Goal: Information Seeking & Learning: Check status

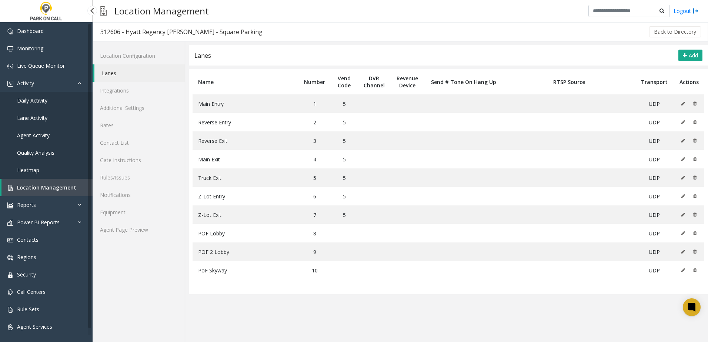
click at [48, 100] on link "Daily Activity" at bounding box center [46, 100] width 93 height 17
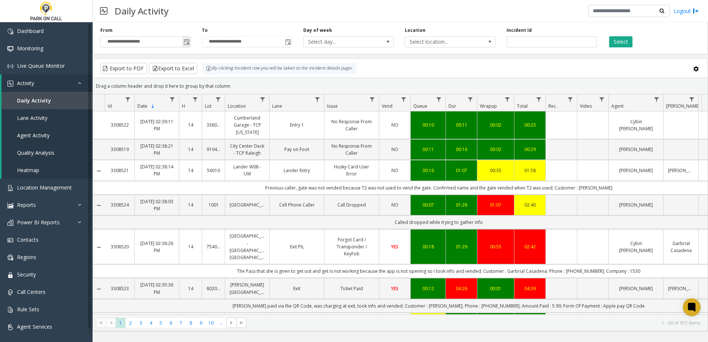
click at [187, 42] on span "Toggle popup" at bounding box center [187, 42] width 6 height 6
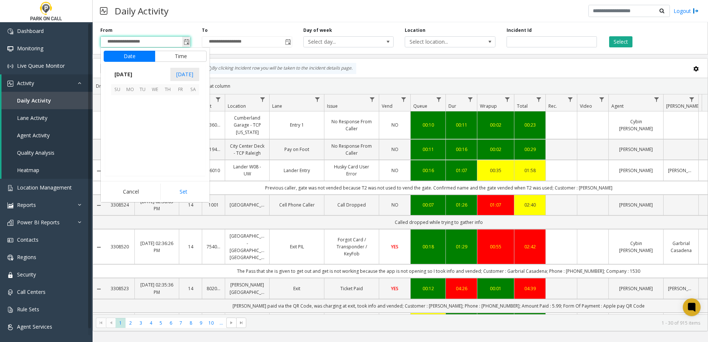
scroll to position [132907, 0]
click at [118, 126] on span "14" at bounding box center [117, 126] width 13 height 13
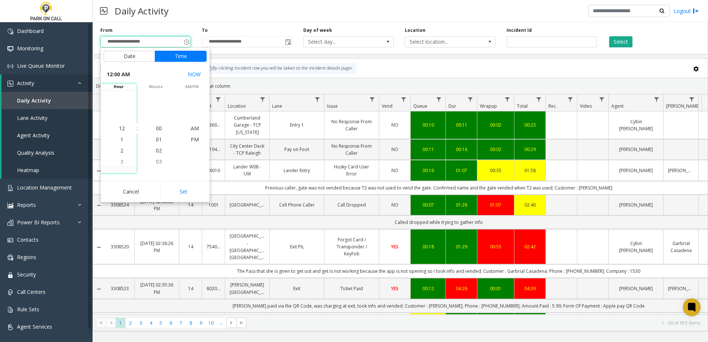
click at [199, 193] on button "Set" at bounding box center [183, 192] width 47 height 16
type input "**********"
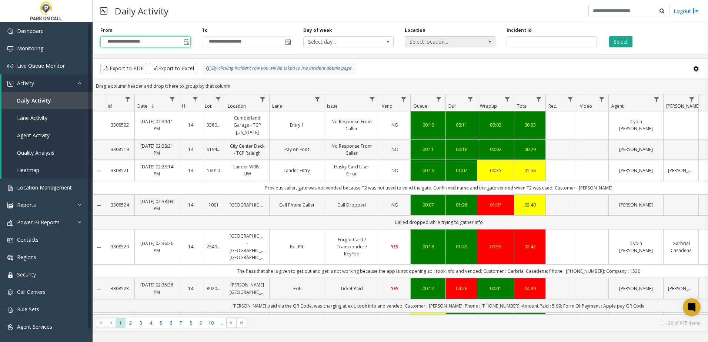
click at [430, 45] on span "Select location..." at bounding box center [441, 42] width 72 height 10
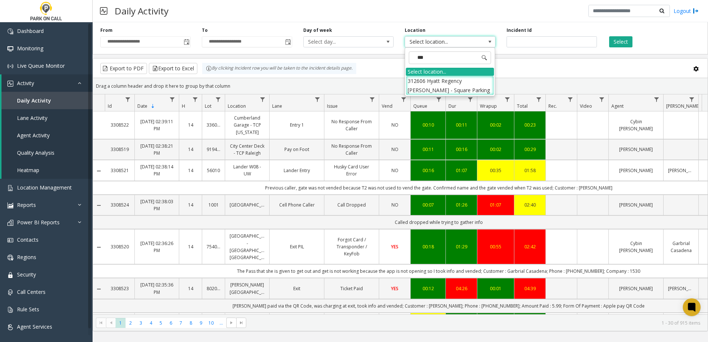
type input "****"
click at [453, 84] on li "312606 Hyatt Regency [PERSON_NAME] - Square Parking" at bounding box center [450, 85] width 88 height 19
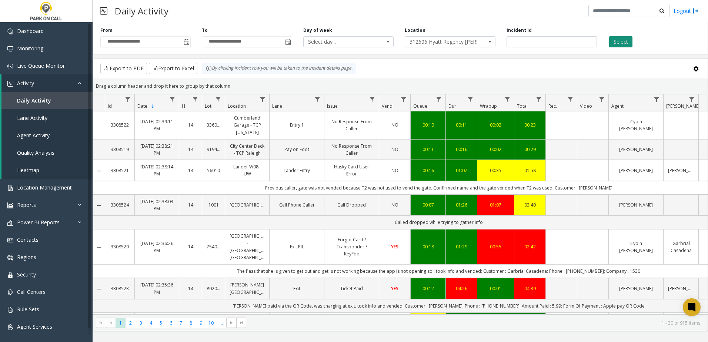
click at [622, 38] on button "Select" at bounding box center [620, 41] width 23 height 11
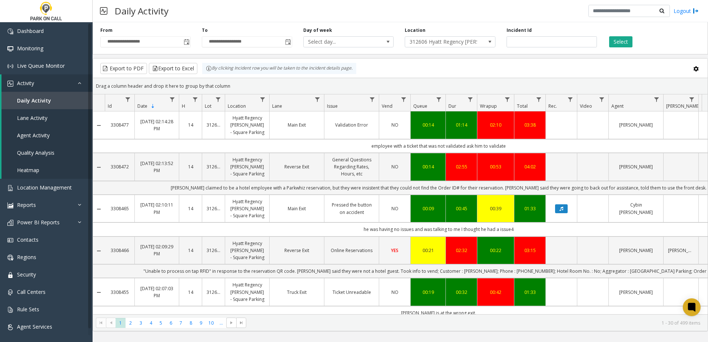
click at [289, 102] on th "Lane" at bounding box center [296, 102] width 55 height 17
click at [317, 100] on span "Data table" at bounding box center [317, 100] width 6 height 6
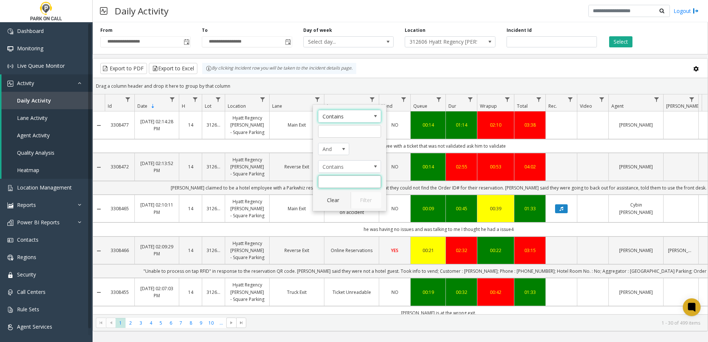
click at [341, 184] on input "Lane Filter" at bounding box center [349, 182] width 63 height 13
type input "*"
click at [368, 197] on button "Filter" at bounding box center [366, 200] width 30 height 16
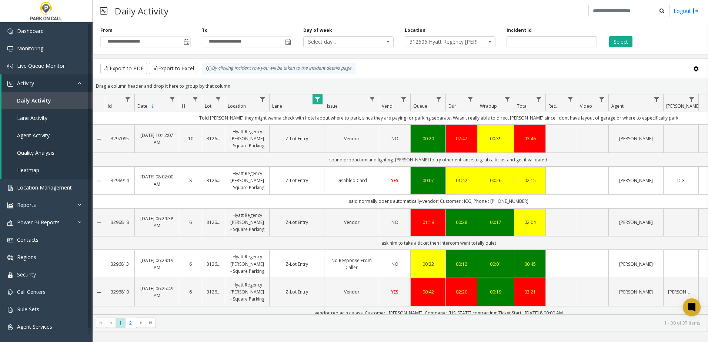
scroll to position [994, 0]
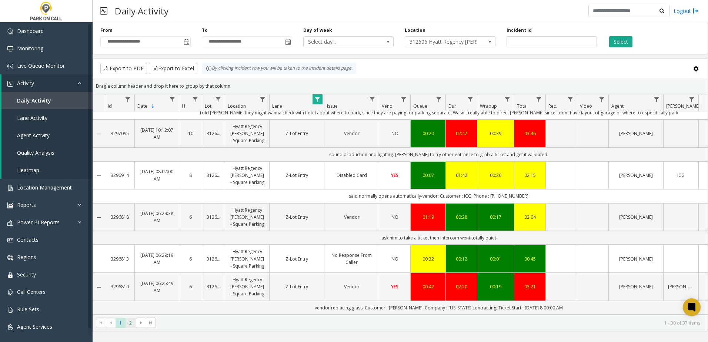
click at [131, 324] on span "2" at bounding box center [131, 323] width 10 height 10
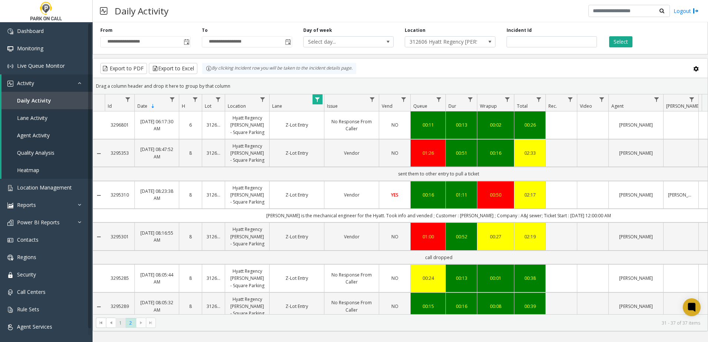
click at [119, 326] on span "1" at bounding box center [121, 323] width 10 height 10
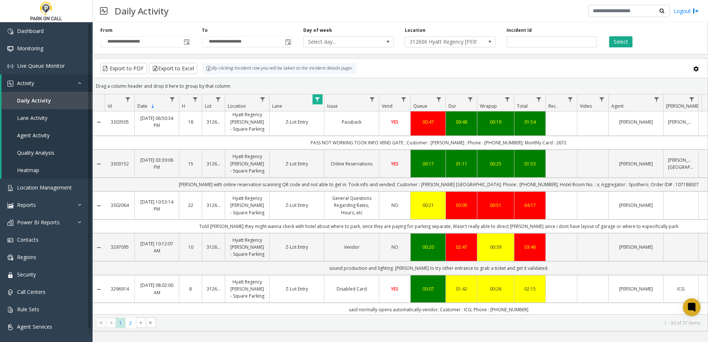
scroll to position [994, 0]
